Goal: Check status: Check status

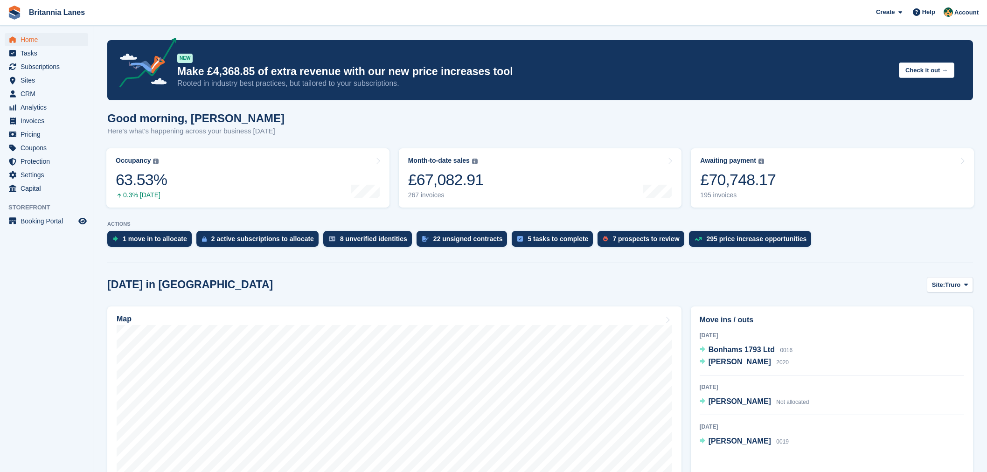
click at [338, 134] on div "Good morning, Nathan Here's what's happening across your business today" at bounding box center [540, 130] width 866 height 36
click at [273, 122] on div "Good morning, Nathan Here's what's happening across your business today" at bounding box center [540, 130] width 866 height 36
drag, startPoint x: 56, startPoint y: 66, endPoint x: 68, endPoint y: 75, distance: 15.3
click at [56, 66] on span "Subscriptions" at bounding box center [49, 66] width 56 height 13
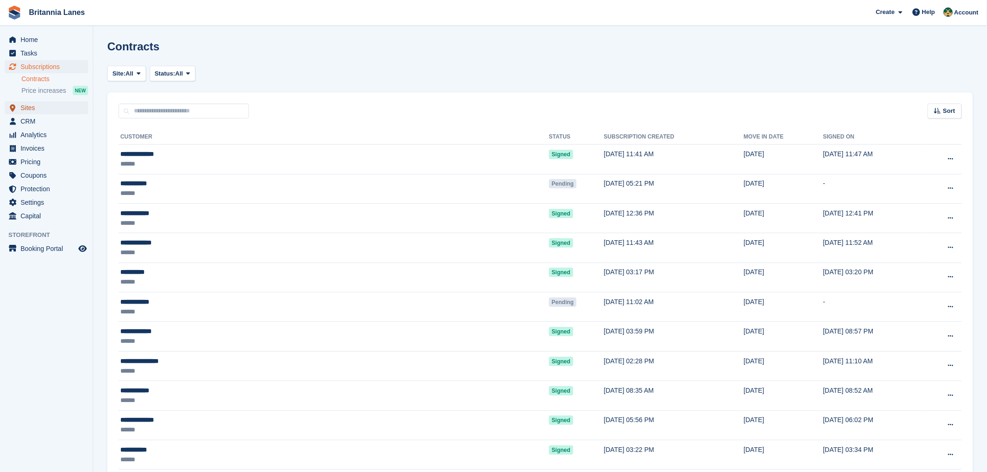
click at [31, 108] on span "Sites" at bounding box center [49, 107] width 56 height 13
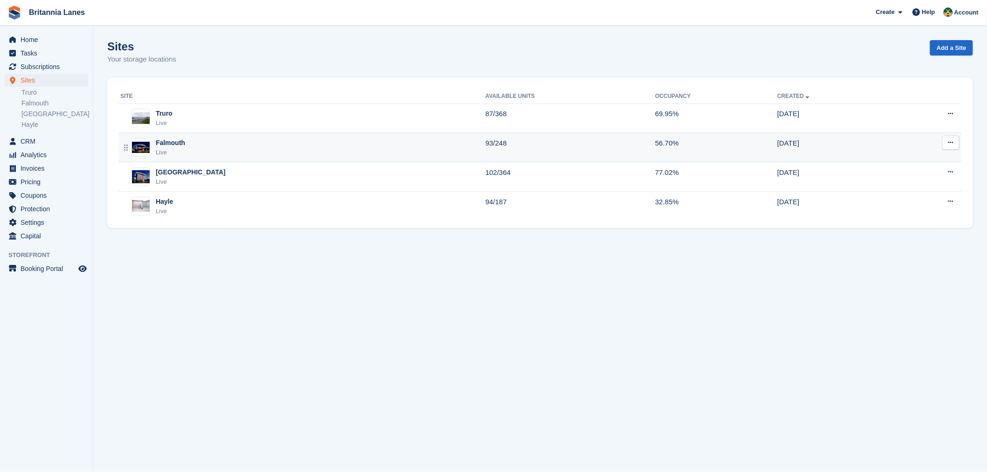
click at [199, 146] on div "Falmouth Live" at bounding box center [302, 147] width 365 height 19
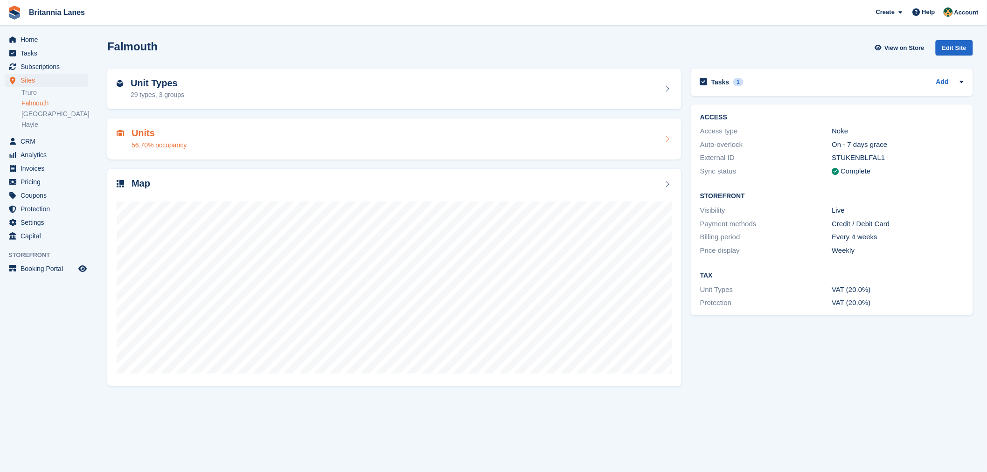
click at [162, 134] on h2 "Units" at bounding box center [159, 133] width 55 height 11
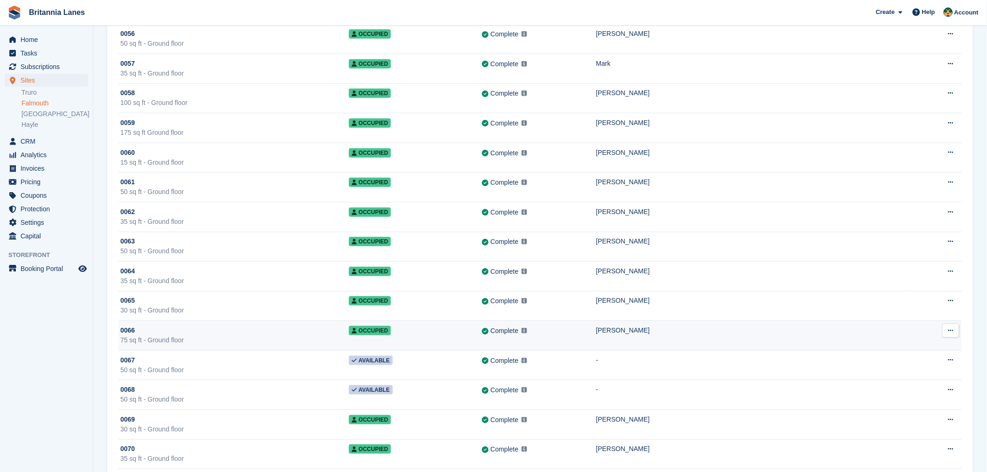
scroll to position [1766, 0]
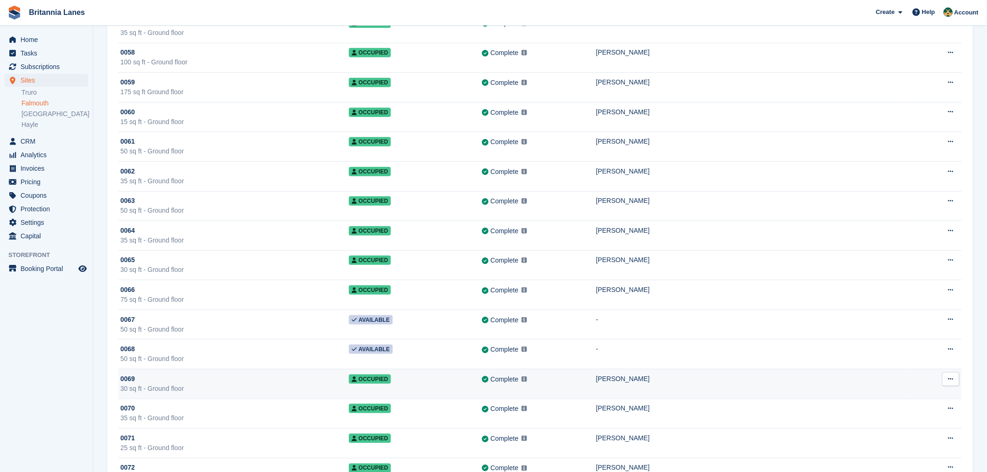
click at [210, 374] on td "0069 30 sq ft - Ground floor" at bounding box center [233, 384] width 230 height 30
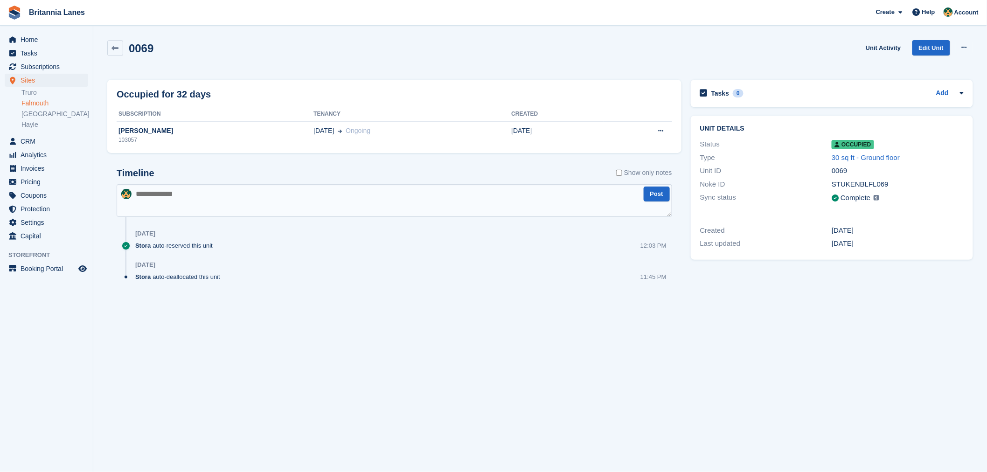
click at [194, 170] on div "Timeline Show only notes" at bounding box center [395, 176] width 556 height 16
click at [628, 28] on section "0069 Unit Activity Edit Unit Overlock Repossess Deallocate Occupied for 32 days…" at bounding box center [540, 236] width 894 height 472
click at [203, 63] on div "0069 Unit Activity Edit Unit Overlock Repossess Deallocate" at bounding box center [540, 53] width 866 height 27
click at [199, 71] on div "0069 Unit Activity Edit Unit Overlock Repossess Deallocate" at bounding box center [540, 55] width 875 height 40
drag, startPoint x: 207, startPoint y: 96, endPoint x: 118, endPoint y: 91, distance: 88.3
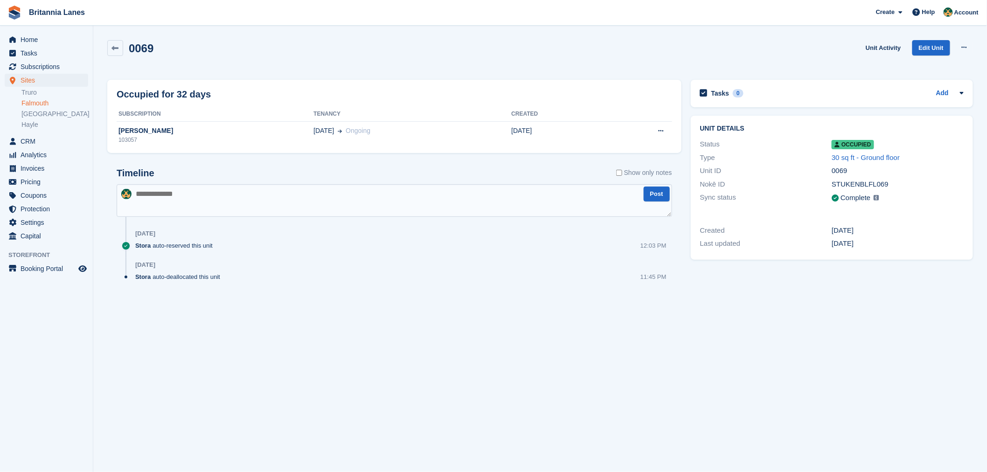
click at [117, 91] on div "Occupied for 32 days" at bounding box center [395, 94] width 556 height 14
click at [290, 60] on div "0069 Unit Activity Edit Unit Overlock Repossess Deallocate" at bounding box center [540, 53] width 866 height 27
